Goal: Navigation & Orientation: Find specific page/section

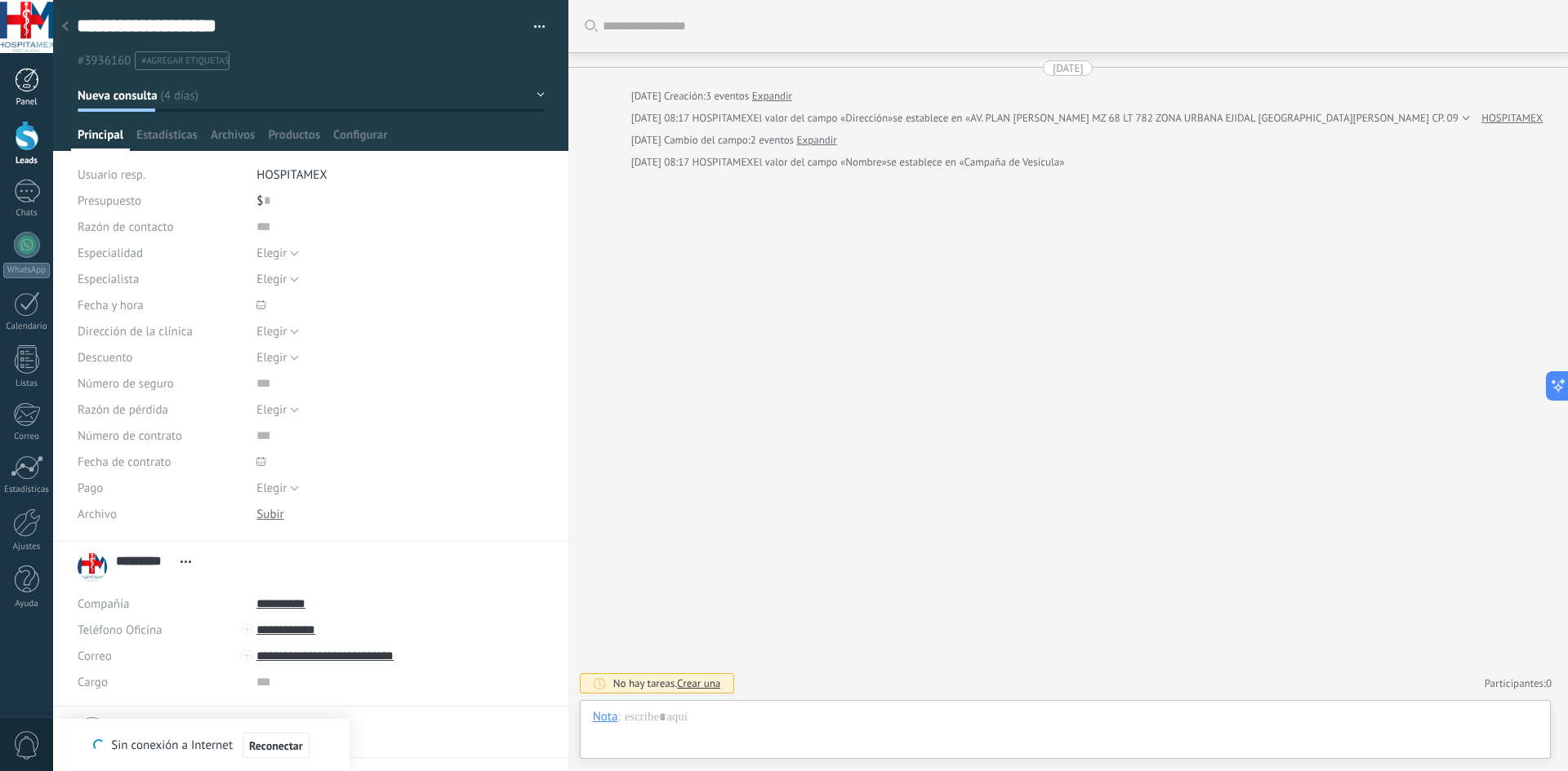
click at [26, 90] on div at bounding box center [26, 79] width 24 height 24
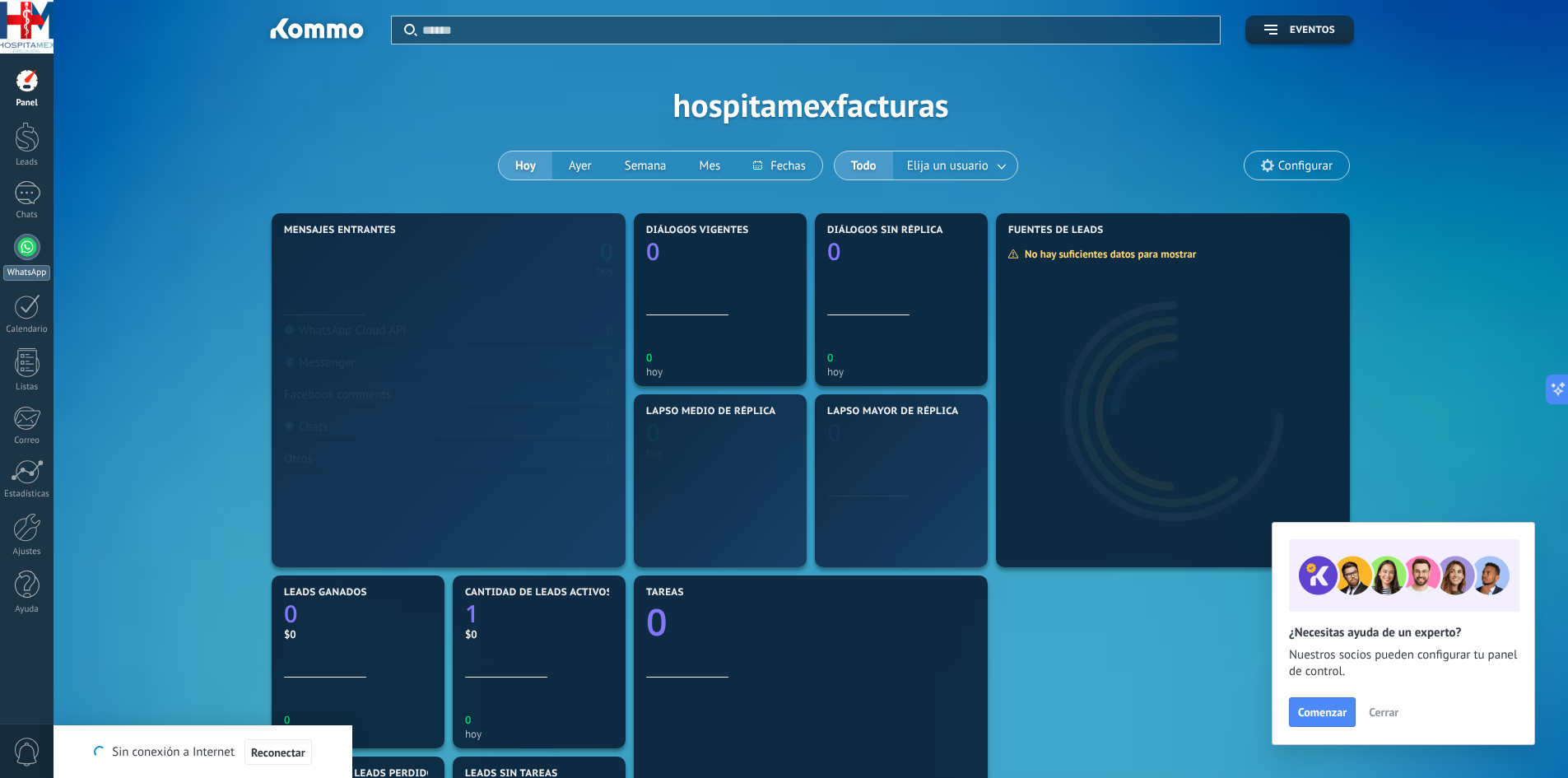
click at [33, 251] on div at bounding box center [26, 246] width 26 height 26
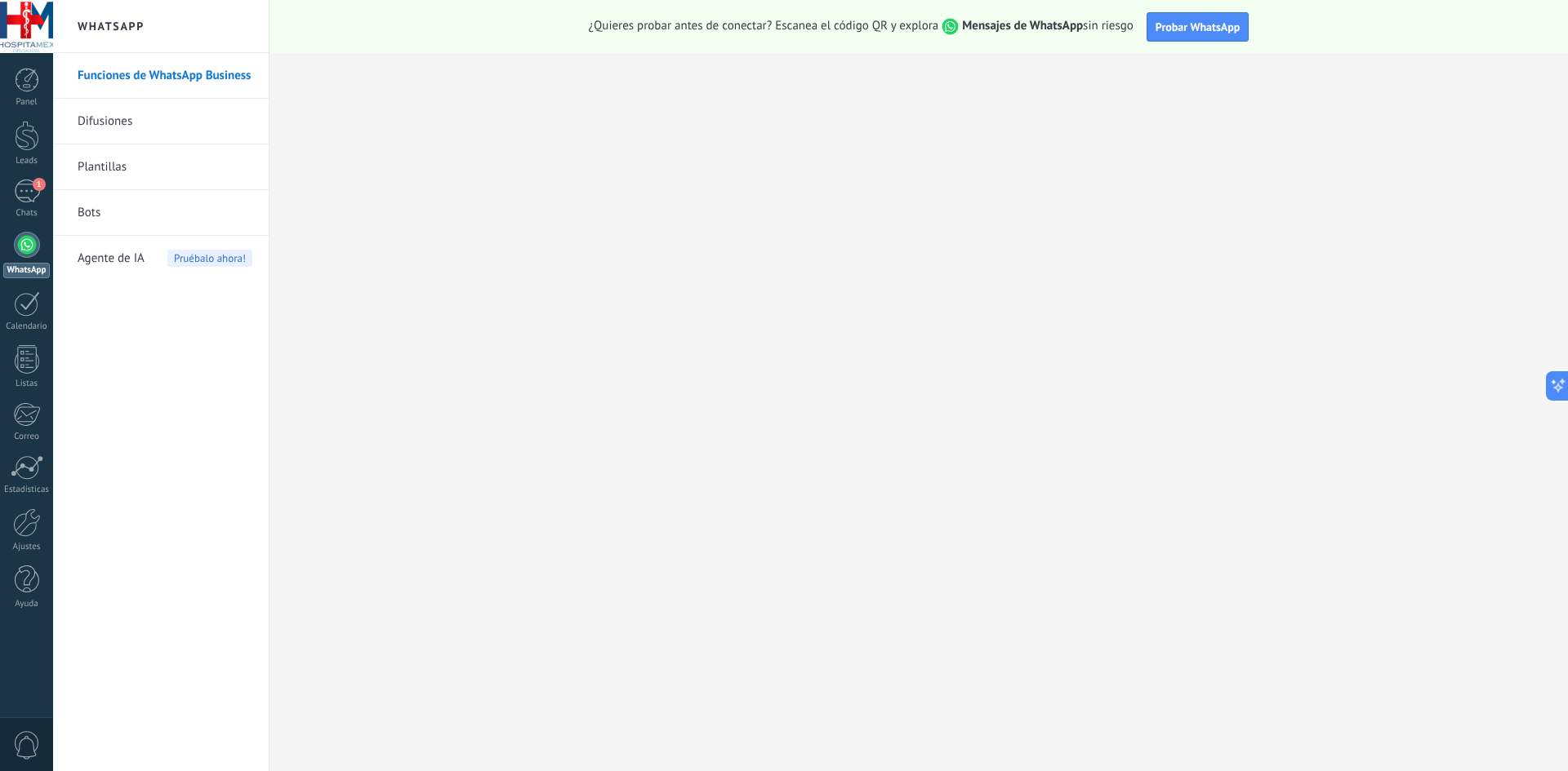
click at [34, 253] on div at bounding box center [26, 244] width 26 height 26
click at [32, 191] on div "1" at bounding box center [26, 191] width 26 height 24
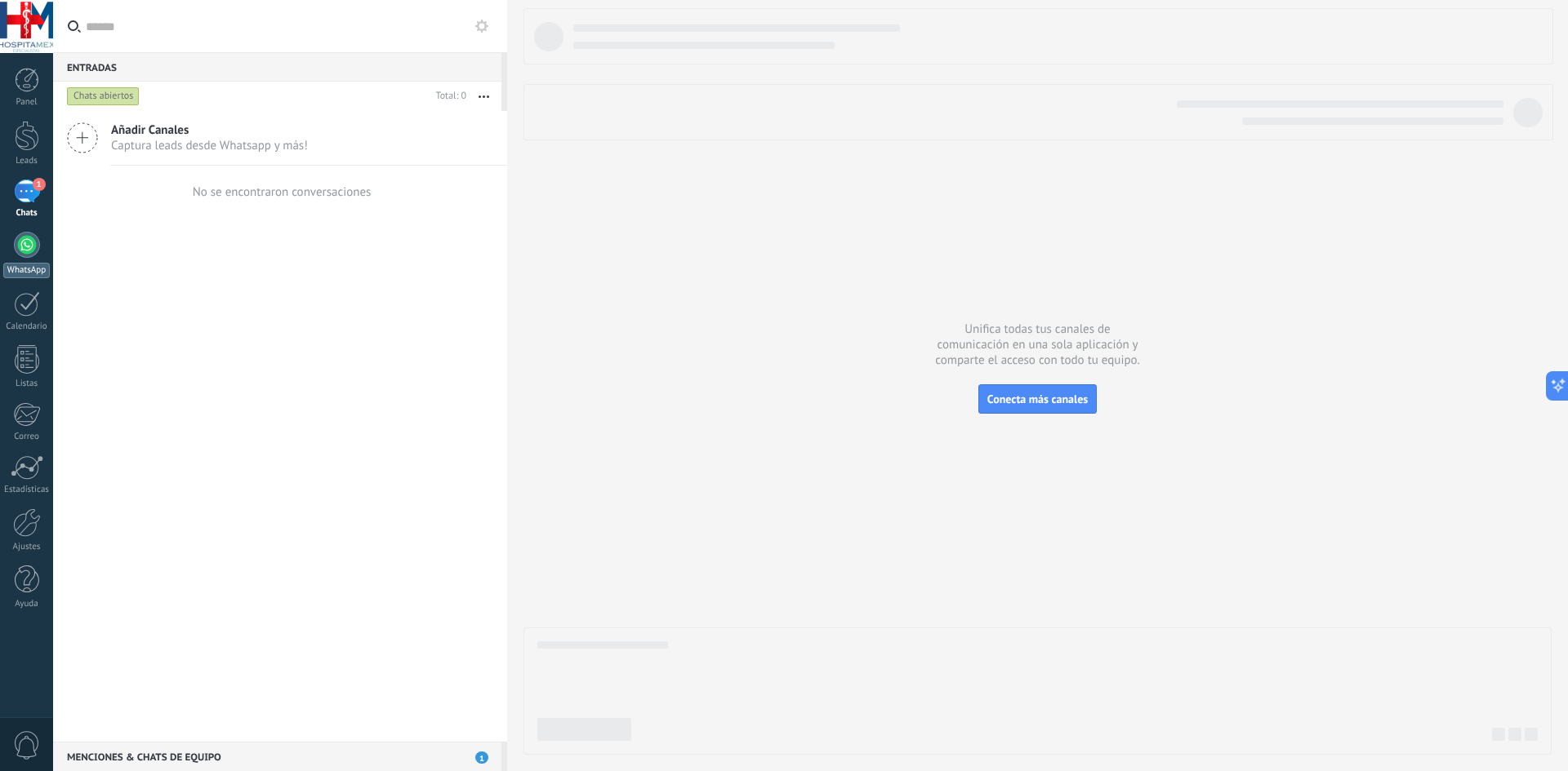
click at [27, 251] on div at bounding box center [26, 244] width 26 height 26
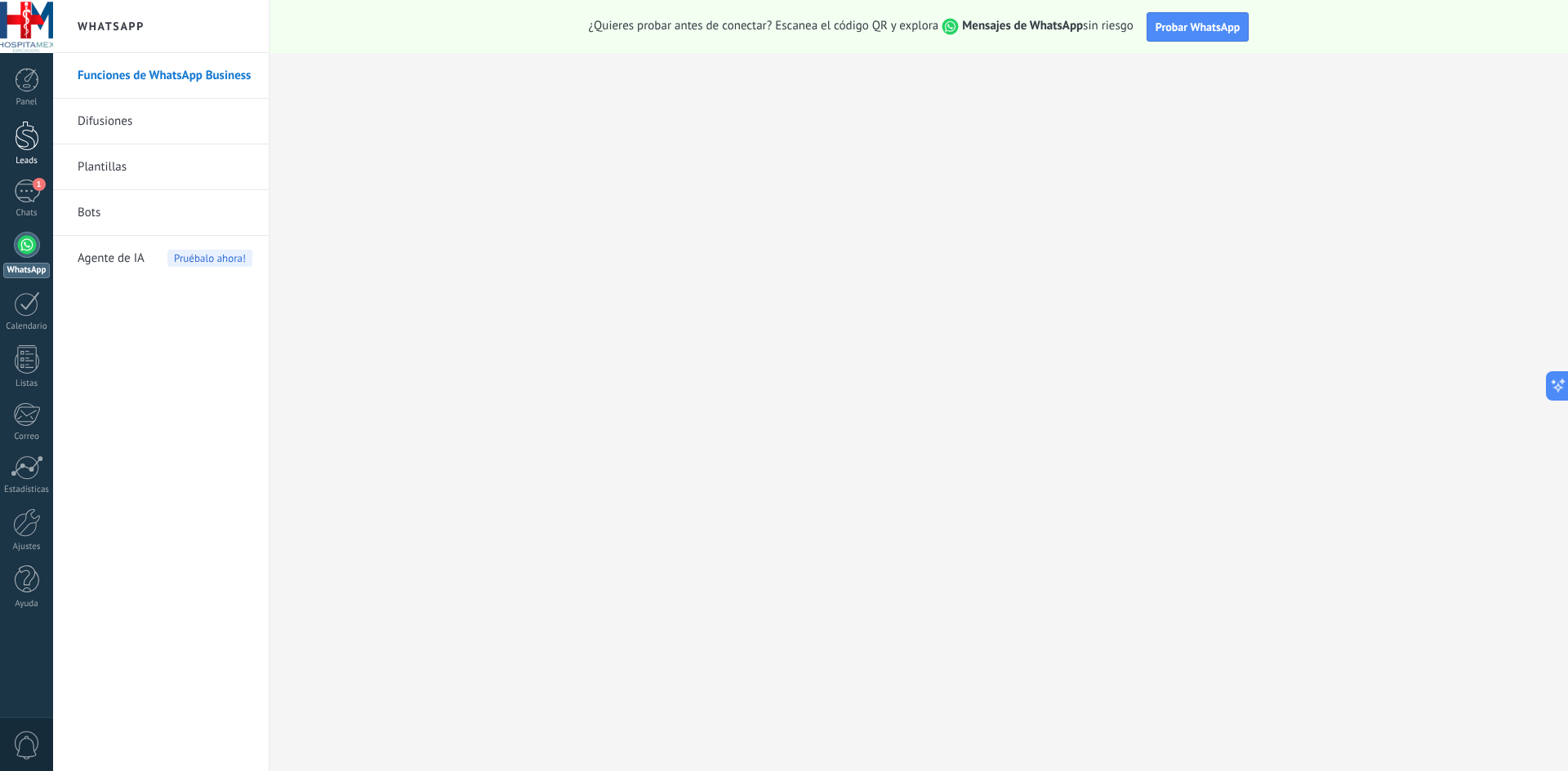
click at [27, 141] on div at bounding box center [26, 136] width 24 height 30
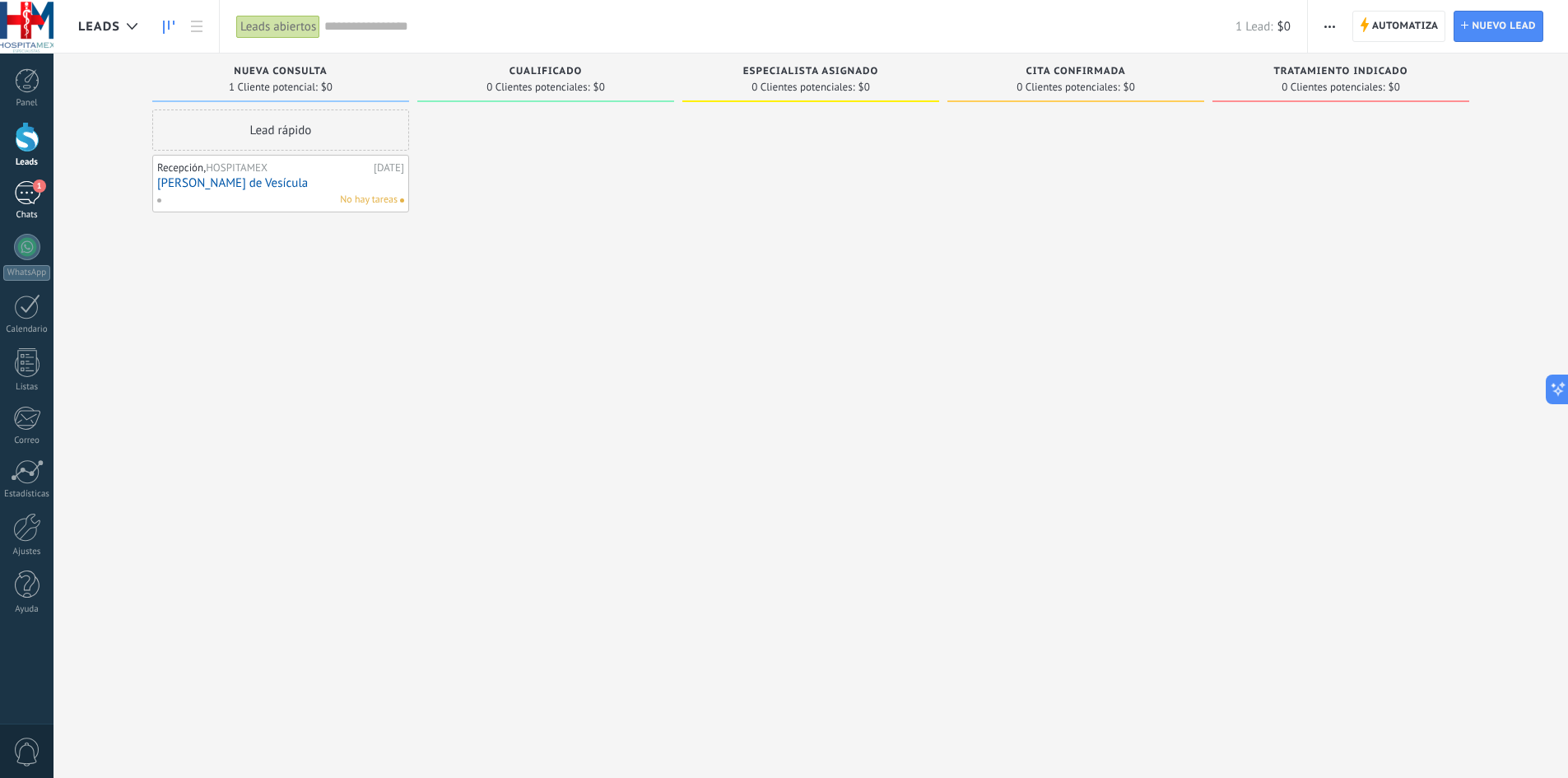
click at [30, 190] on div "1" at bounding box center [26, 193] width 26 height 24
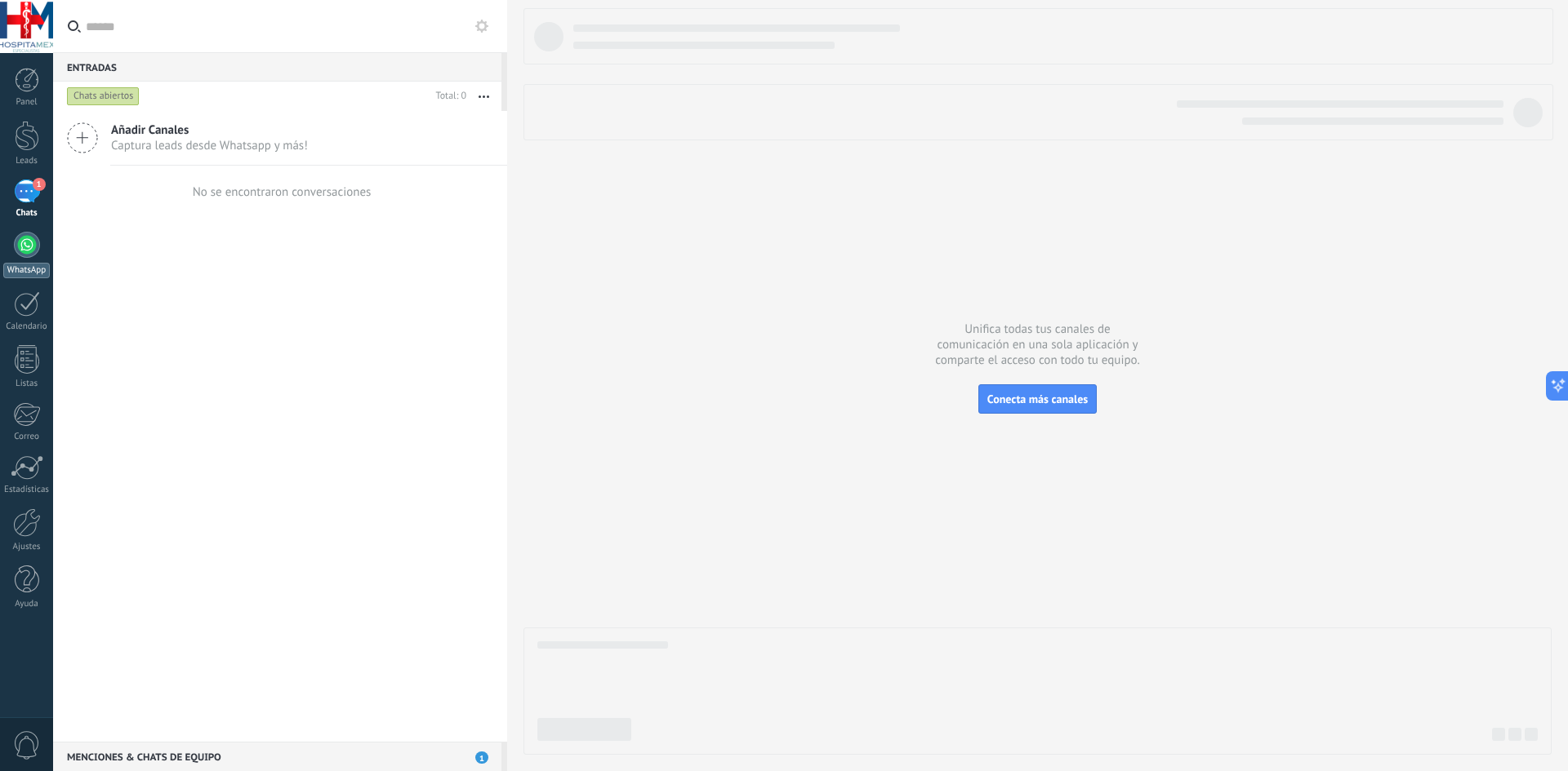
click at [34, 248] on div at bounding box center [26, 244] width 26 height 26
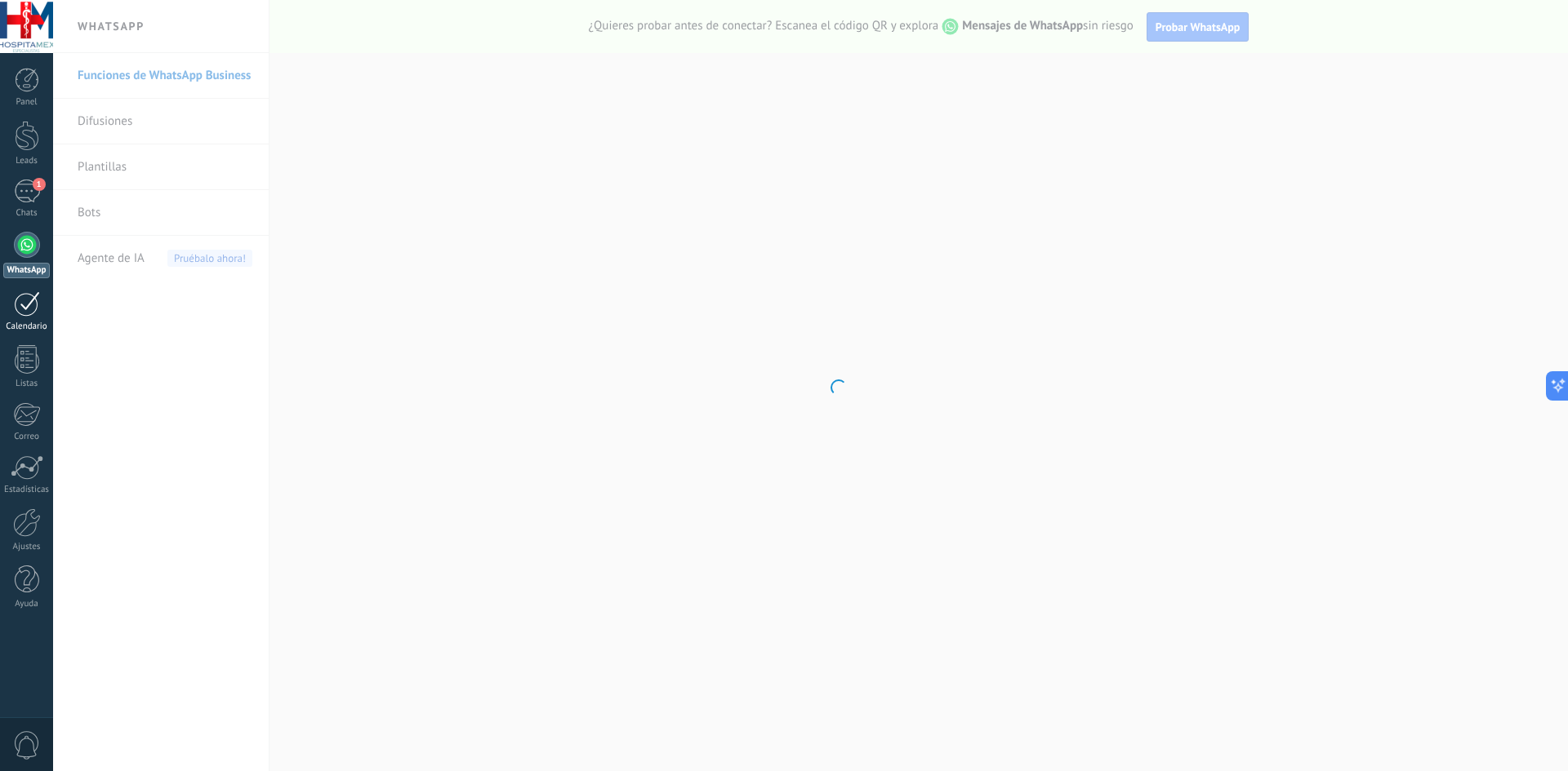
click at [32, 299] on div at bounding box center [26, 304] width 26 height 25
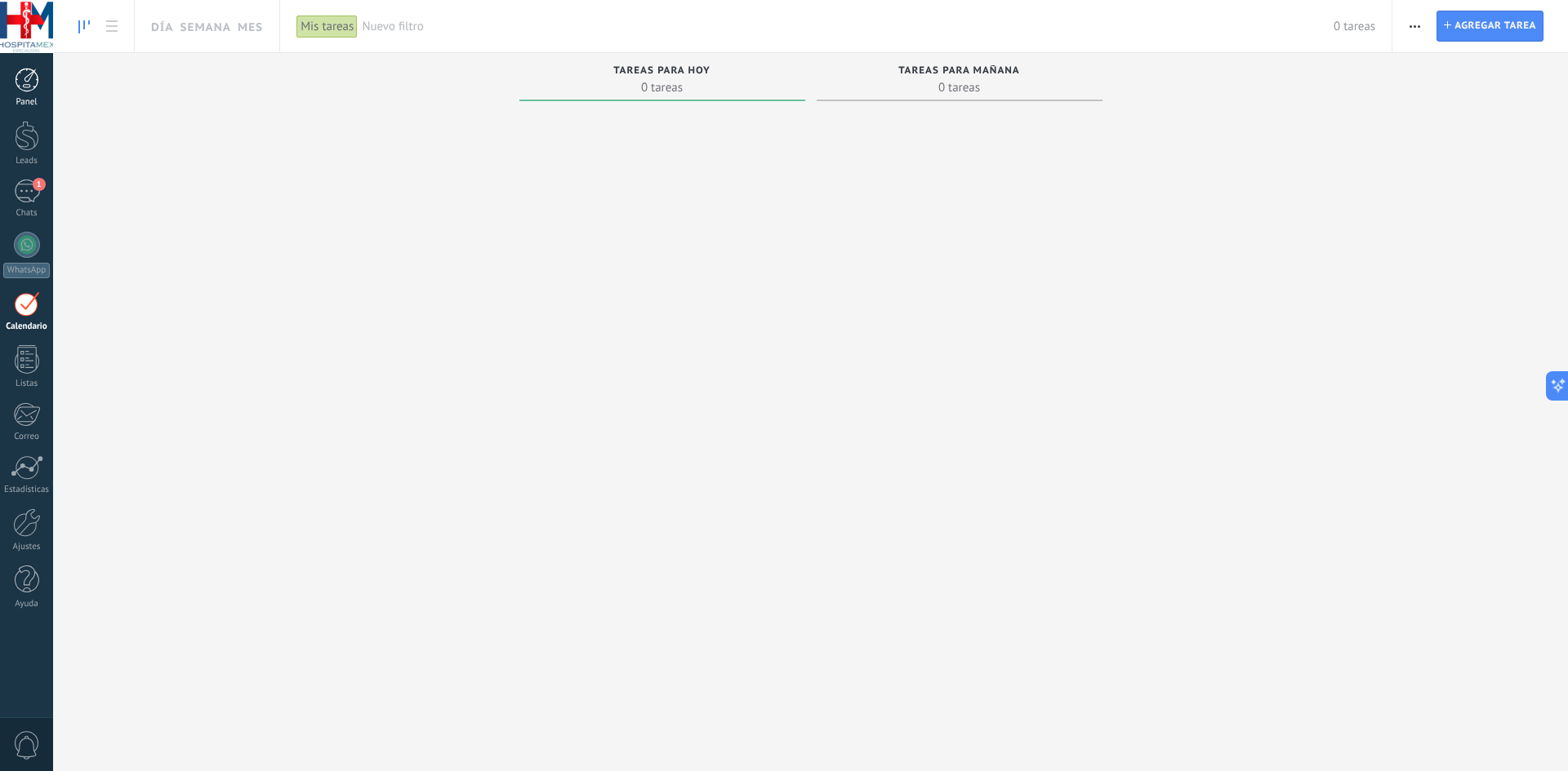
click at [30, 92] on div at bounding box center [26, 79] width 24 height 24
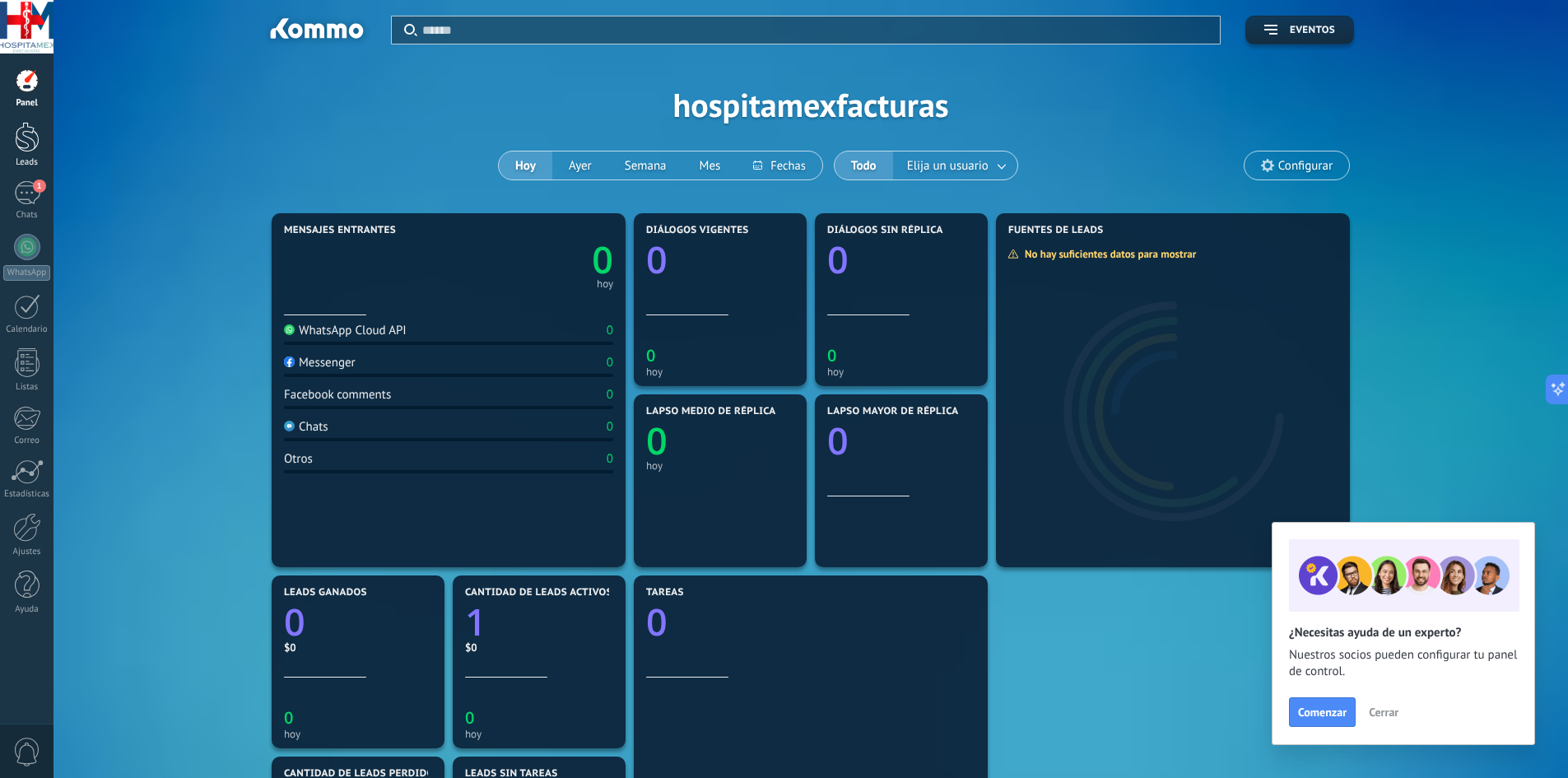
click at [30, 144] on div at bounding box center [26, 137] width 25 height 31
